Goal: Task Accomplishment & Management: Use online tool/utility

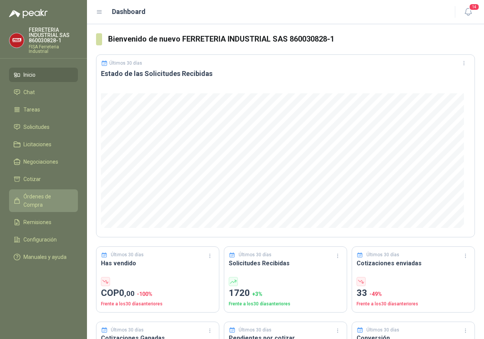
click at [31, 191] on link "Órdenes de Compra" at bounding box center [43, 200] width 69 height 23
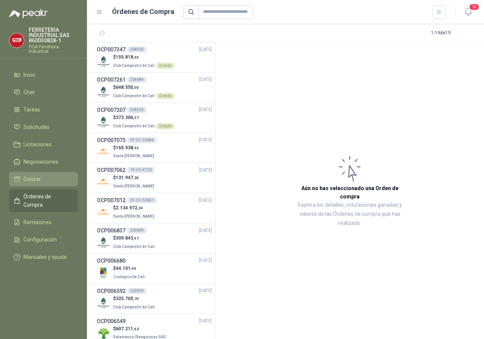
click at [46, 175] on li "Cotizar" at bounding box center [44, 179] width 60 height 8
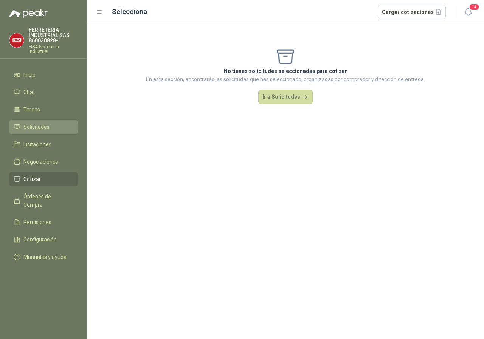
click at [49, 128] on span "Solicitudes" at bounding box center [36, 127] width 26 height 8
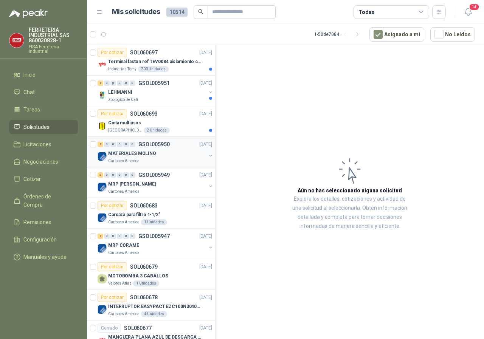
click at [144, 155] on p "MATERIALES MOLINO" at bounding box center [132, 153] width 48 height 7
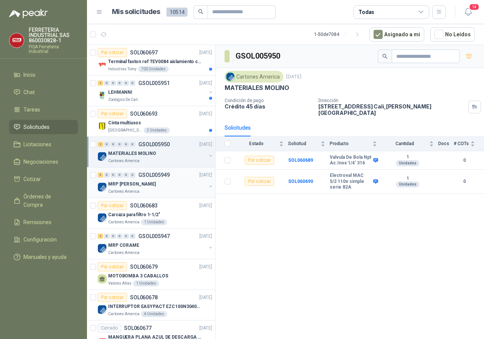
click at [140, 183] on div "MRP [PERSON_NAME]" at bounding box center [157, 184] width 98 height 9
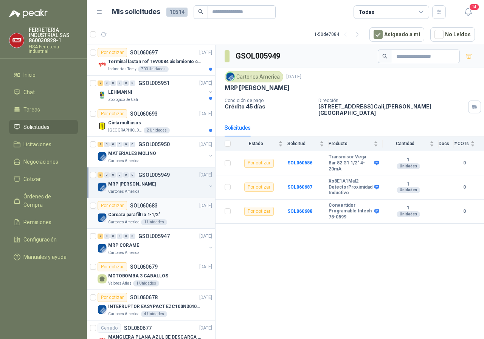
click at [125, 217] on p "Carcaza para filtro 1-1/2"" at bounding box center [134, 214] width 52 height 7
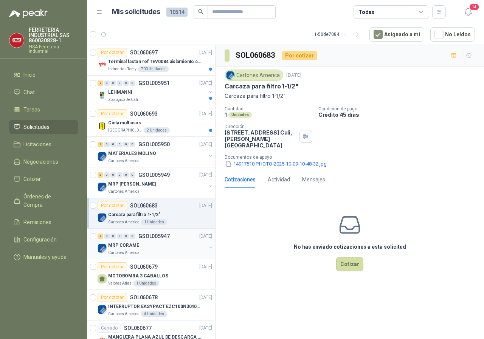
click at [121, 240] on div "2 0 0 0 0 0 GSOL005947 [DATE]" at bounding box center [156, 236] width 116 height 9
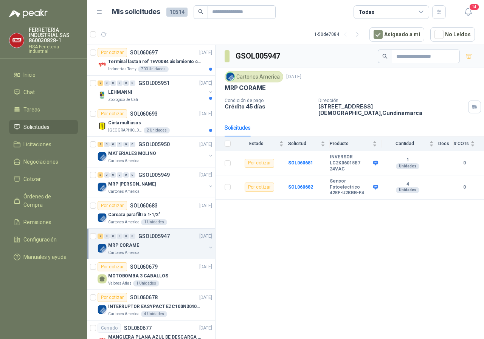
scroll to position [38, 0]
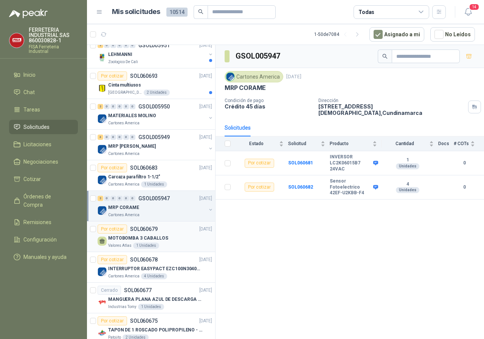
click at [136, 237] on p "MOTOBOMBA 3 CABALLOS" at bounding box center [138, 238] width 60 height 7
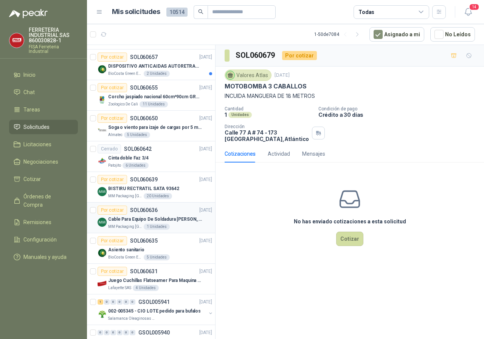
scroll to position [302, 0]
